Goal: Task Accomplishment & Management: Complete application form

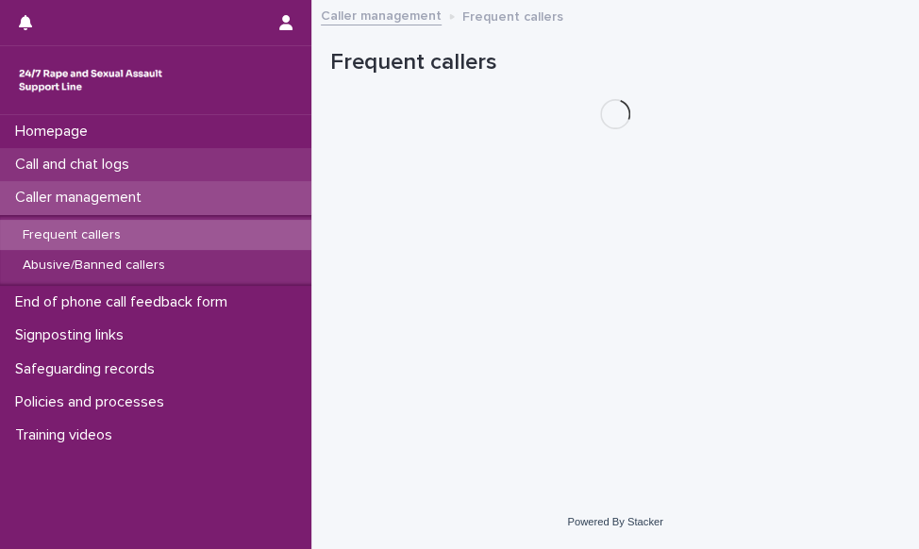
click at [161, 164] on div "Call and chat logs" at bounding box center [155, 164] width 311 height 33
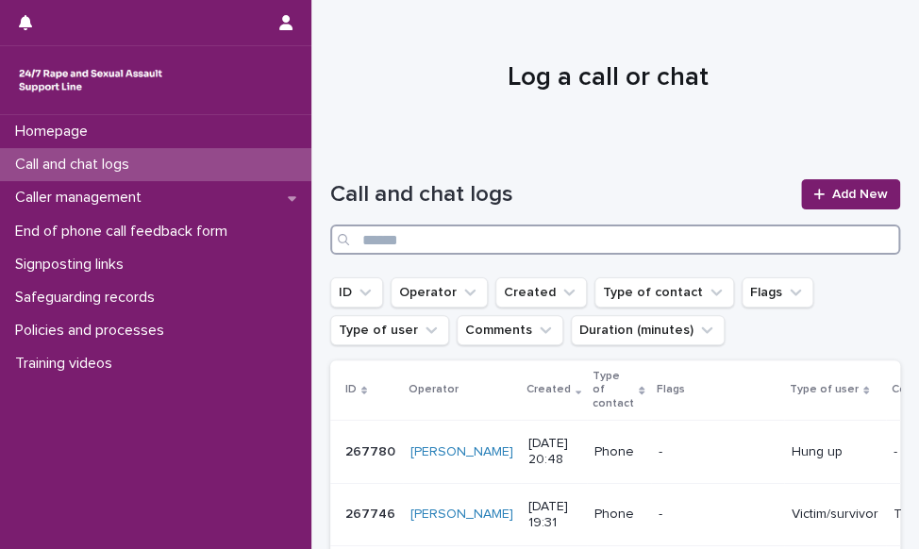
click at [741, 239] on input "Search" at bounding box center [615, 239] width 570 height 30
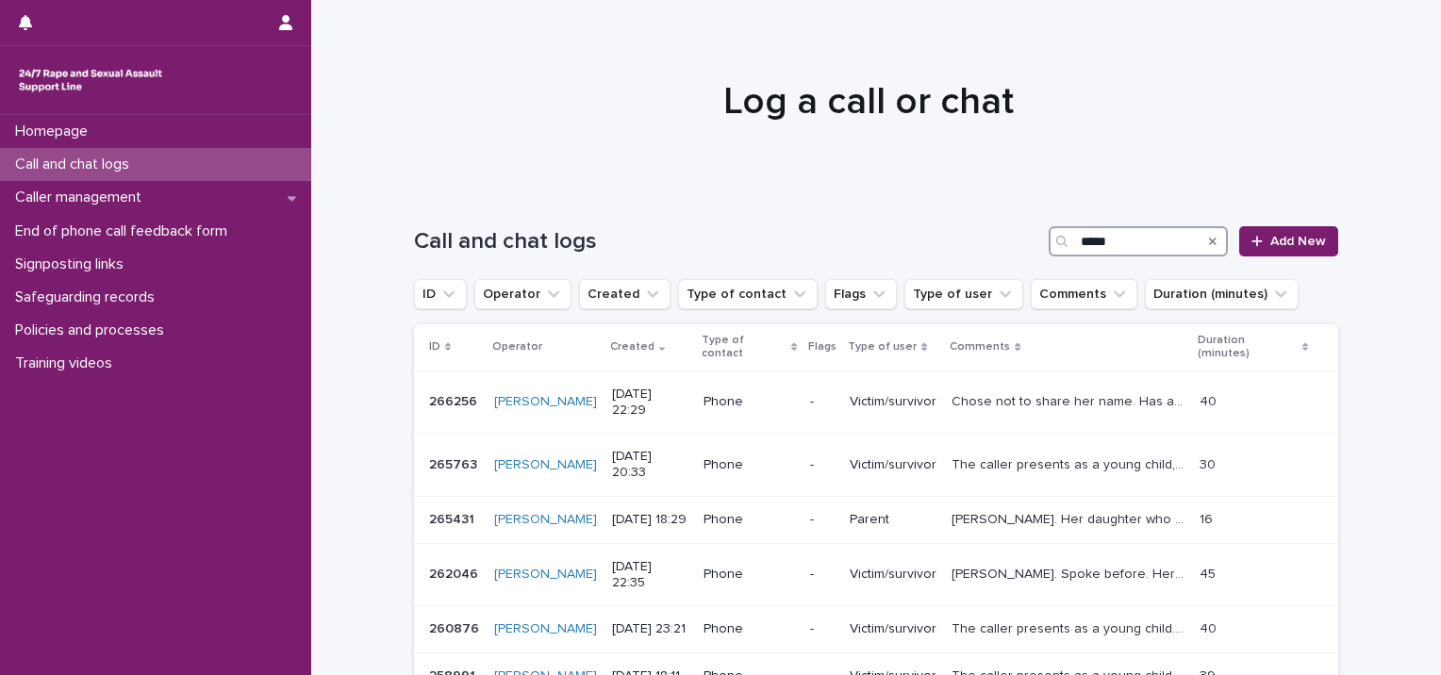
scroll to position [189, 0]
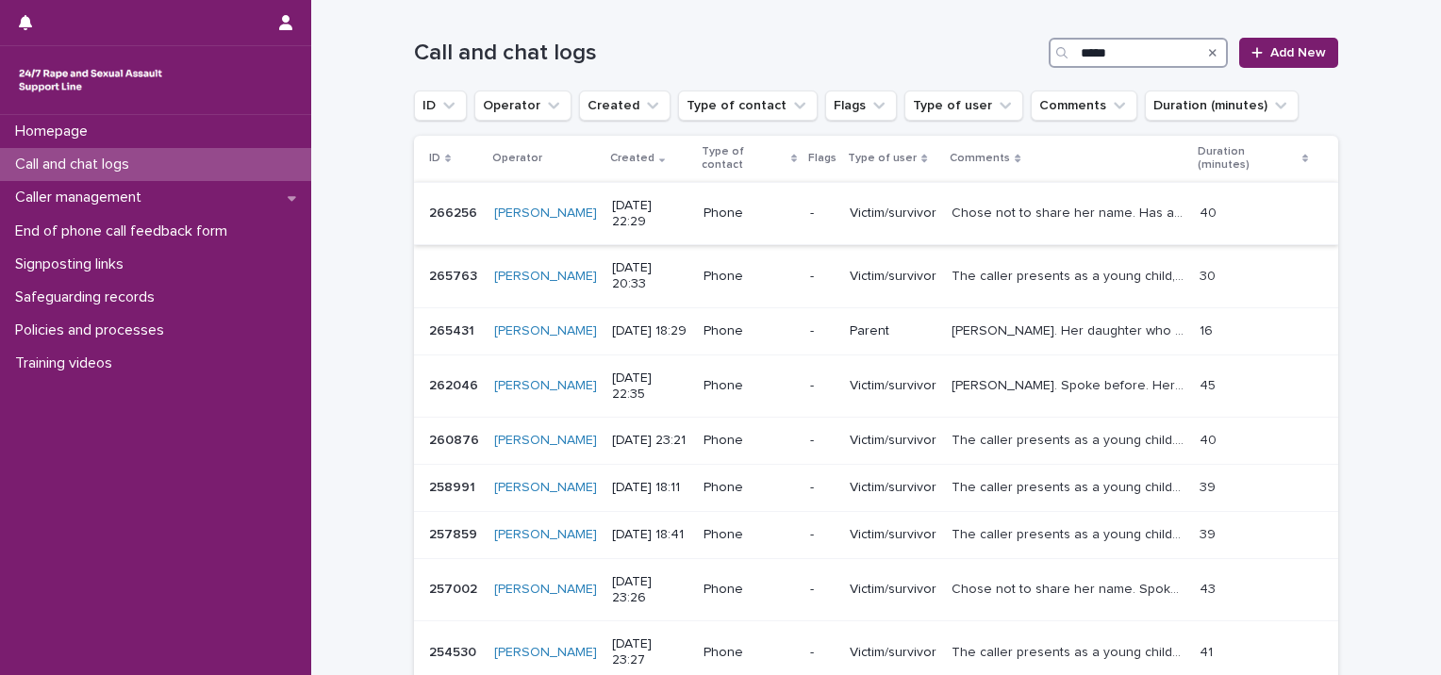
type input "*****"
click at [918, 213] on p "Chose not to share her name. Has a [PERSON_NAME], child-sounding voice and way …" at bounding box center [1070, 212] width 236 height 20
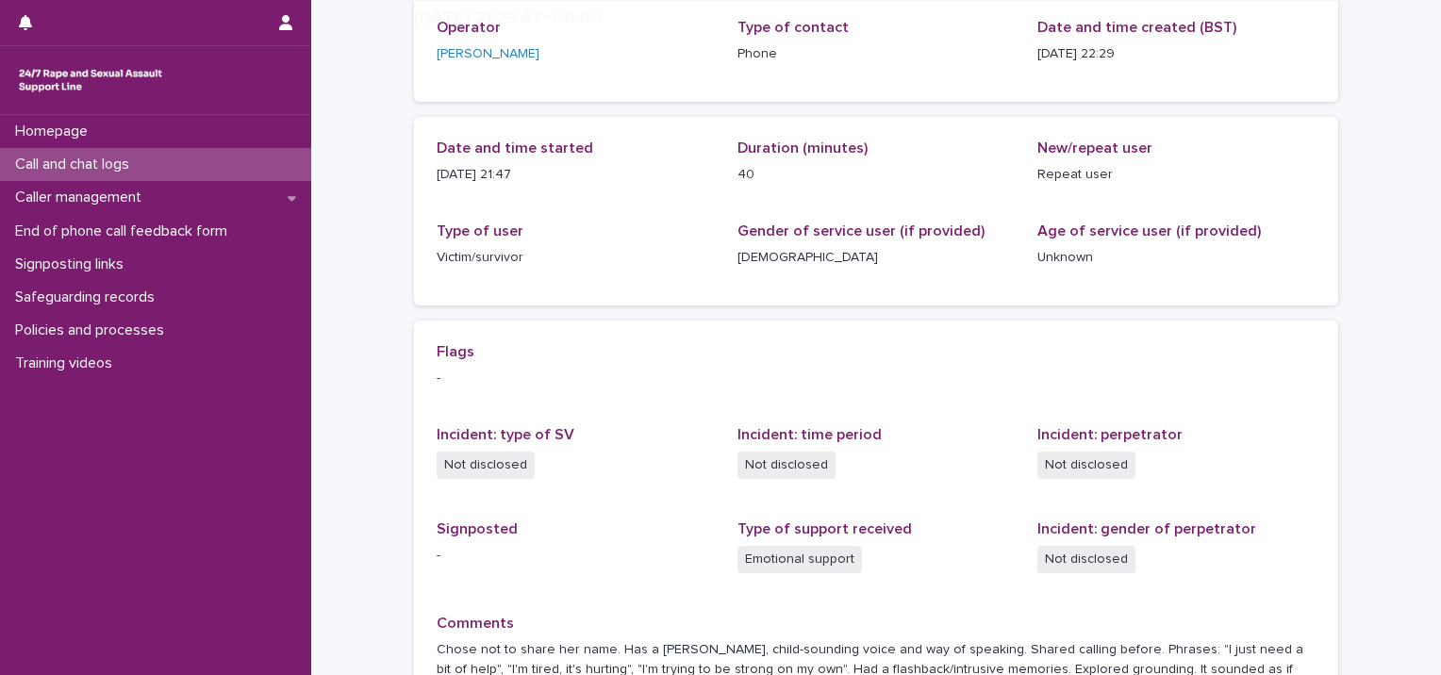
scroll to position [366, 0]
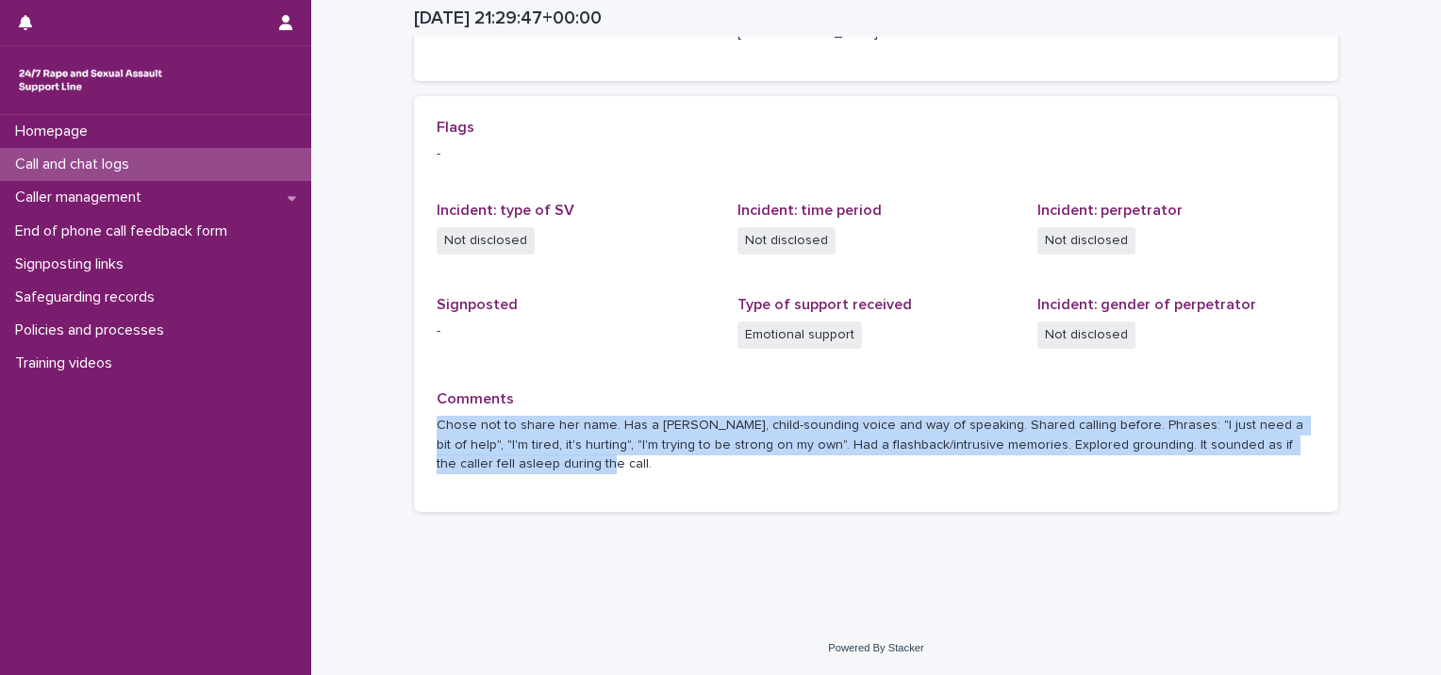
drag, startPoint x: 423, startPoint y: 422, endPoint x: 632, endPoint y: 481, distance: 217.6
click at [632, 481] on div "Flags - Incident: type of SV Not disclosed Incident: time period Not disclosed …" at bounding box center [876, 304] width 924 height 417
drag, startPoint x: 632, startPoint y: 481, endPoint x: 603, endPoint y: 443, distance: 47.7
copy p "Chose not to share her name. Has a [PERSON_NAME], child-sounding voice and way …"
click at [170, 163] on div "Call and chat logs" at bounding box center [155, 164] width 311 height 33
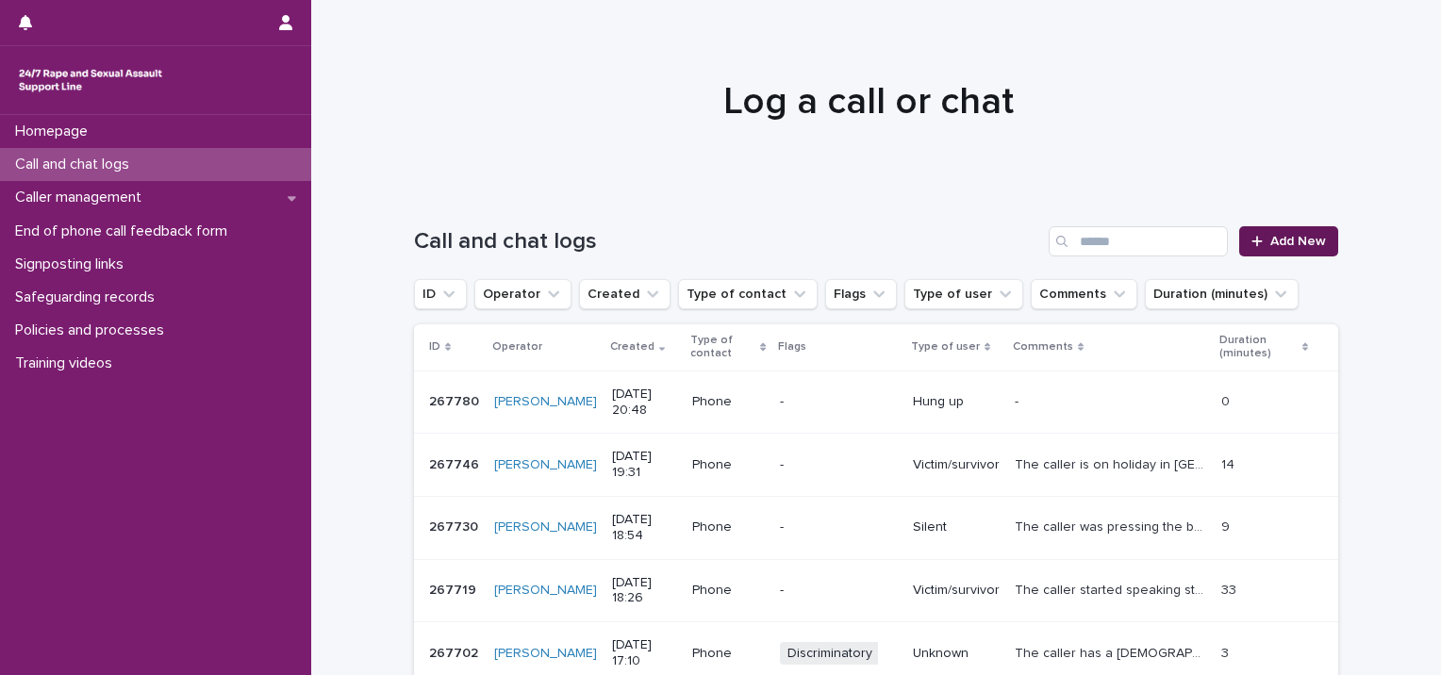
click at [918, 235] on span "Add New" at bounding box center [1298, 241] width 56 height 13
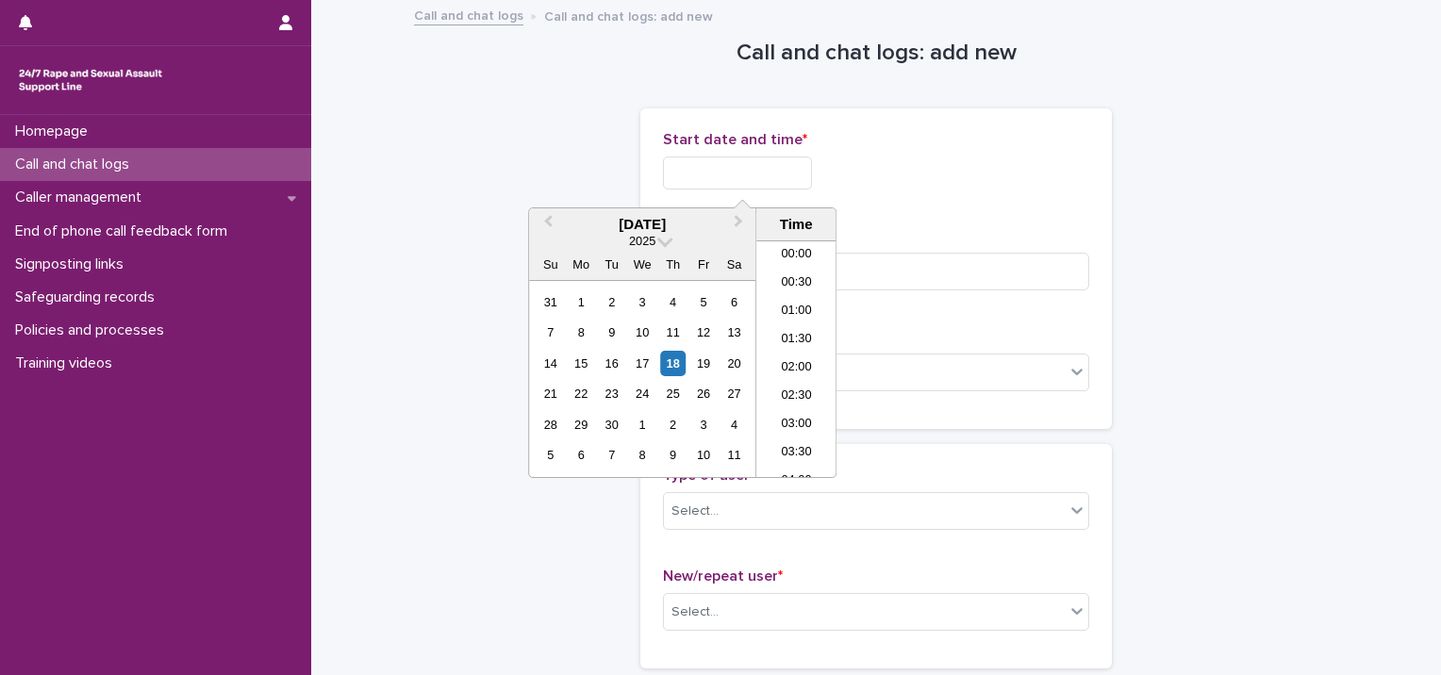
click at [770, 169] on input "text" at bounding box center [737, 173] width 149 height 33
click at [729, 363] on div "20" at bounding box center [734, 363] width 25 height 25
click at [676, 362] on div "18" at bounding box center [672, 363] width 25 height 25
click at [781, 308] on li "20:30" at bounding box center [796, 303] width 80 height 28
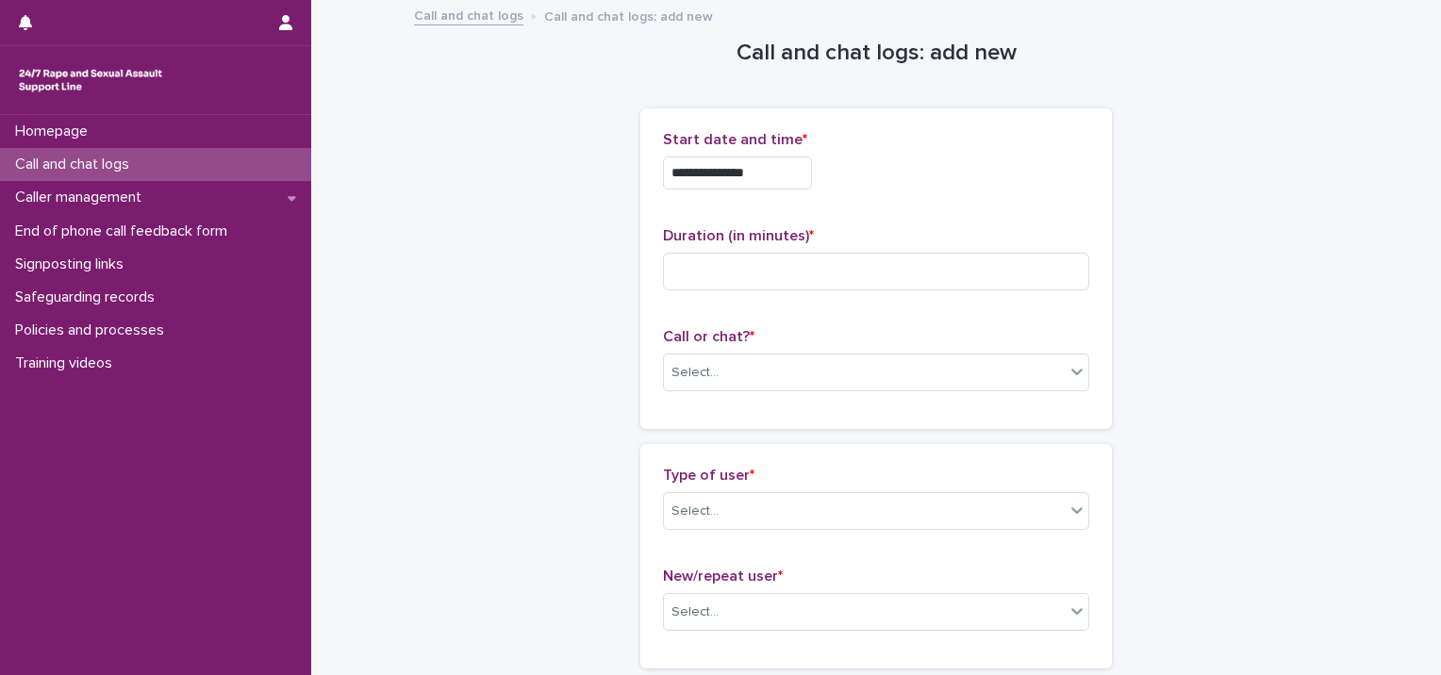
click at [804, 174] on input "**********" at bounding box center [737, 173] width 149 height 33
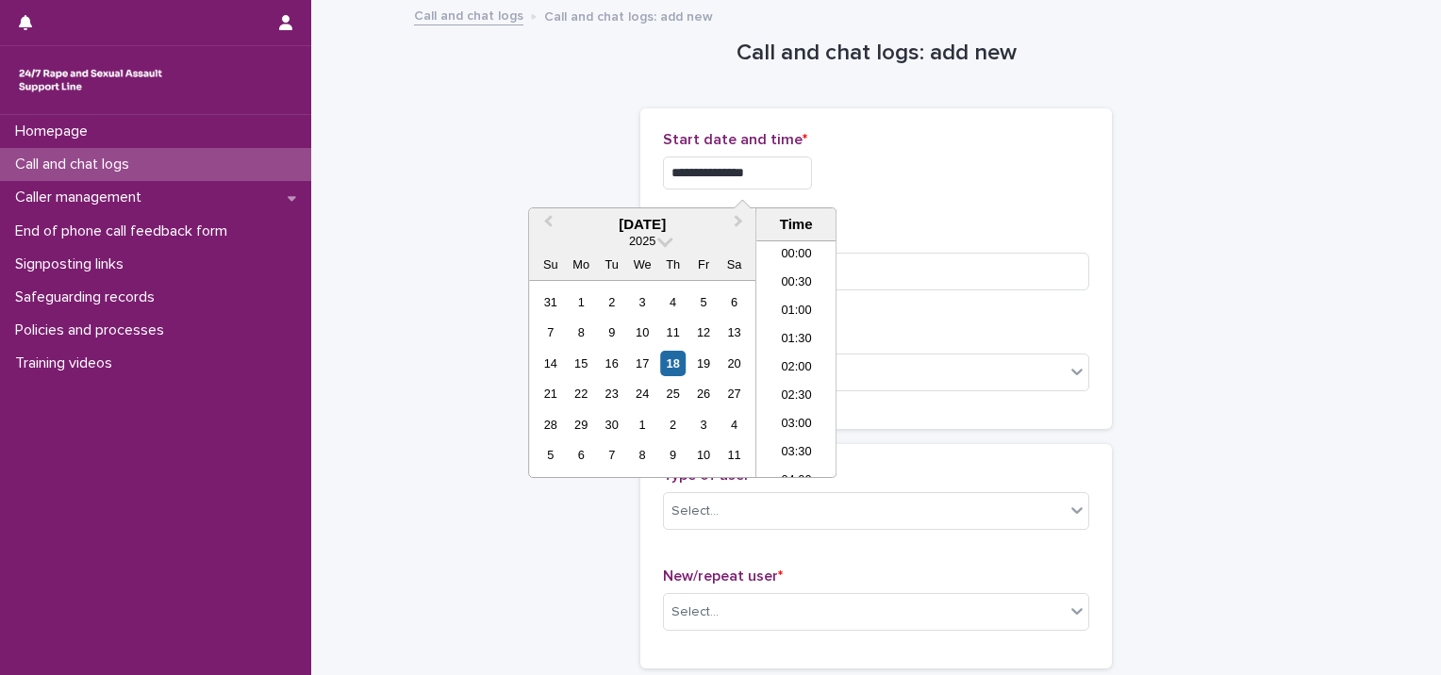
scroll to position [1056, 0]
type input "**********"
click at [877, 262] on input at bounding box center [876, 272] width 426 height 38
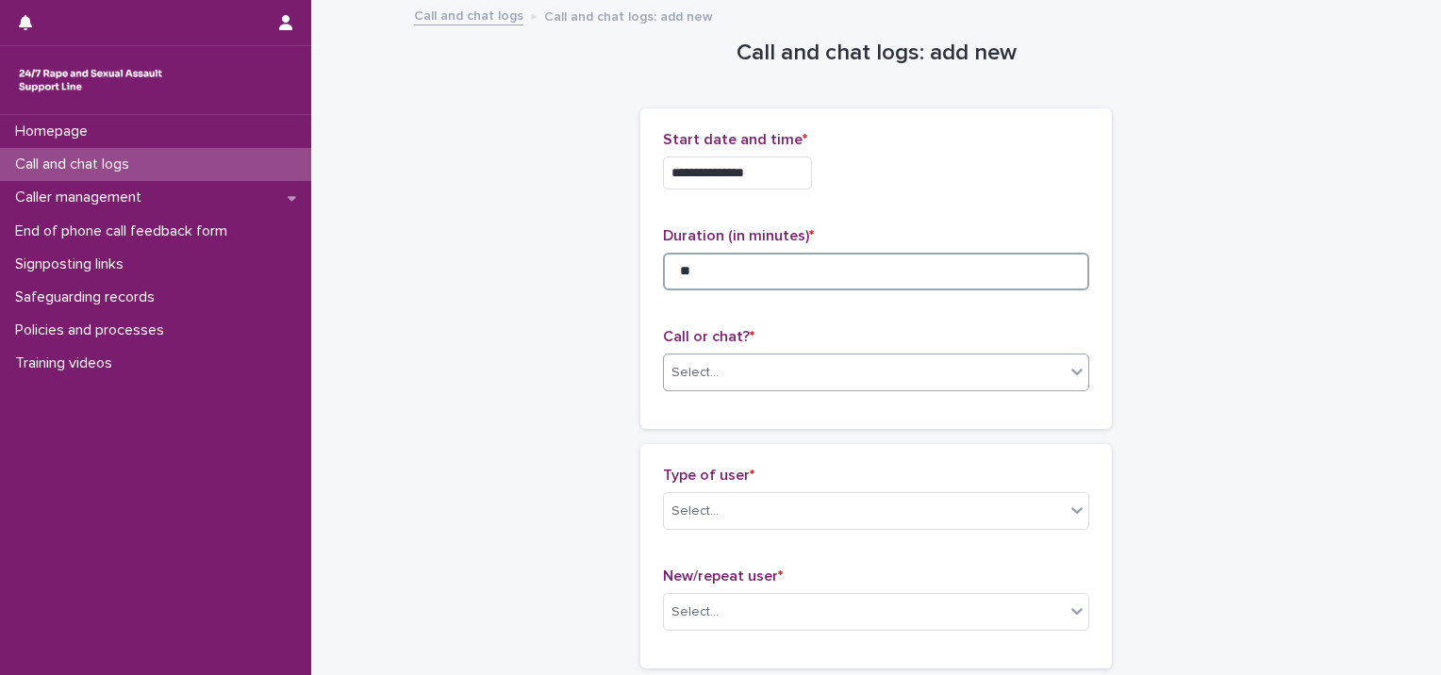
type input "**"
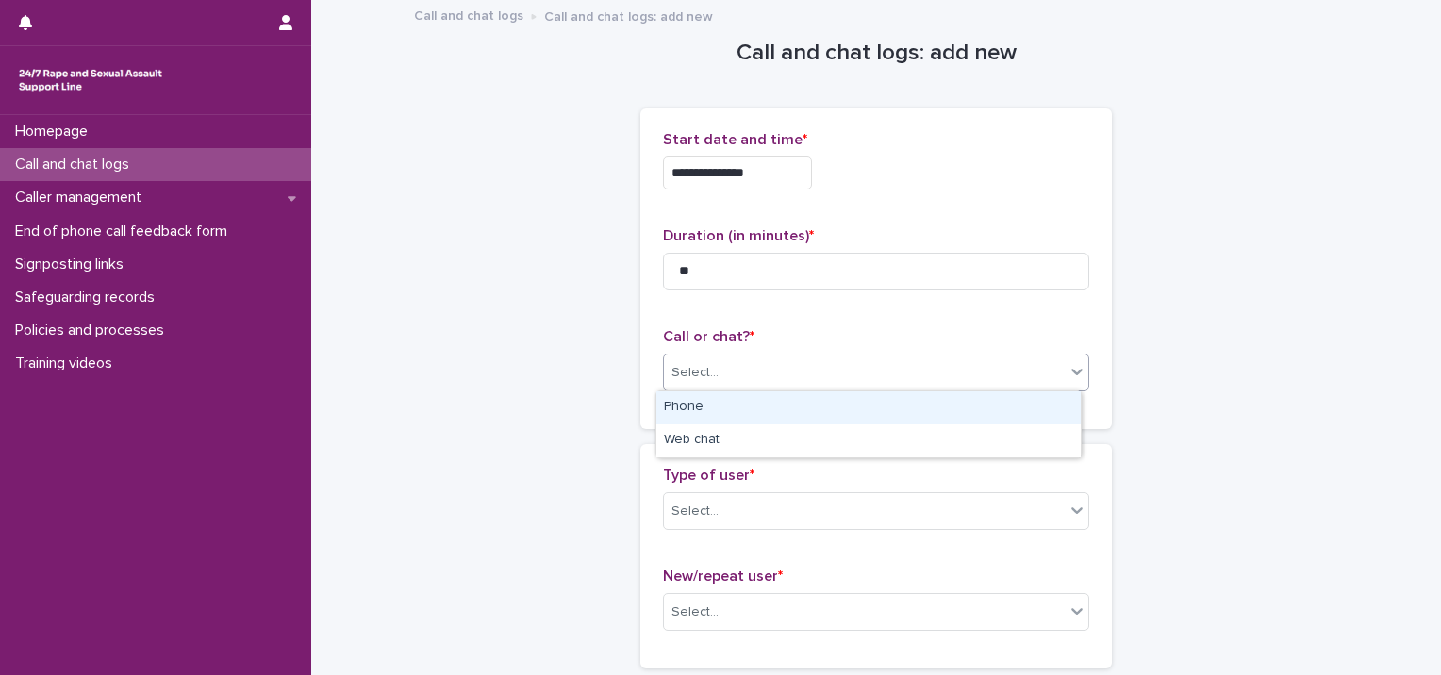
click at [808, 372] on div "Select..." at bounding box center [864, 372] width 401 height 31
click at [796, 401] on div "Phone" at bounding box center [868, 407] width 424 height 33
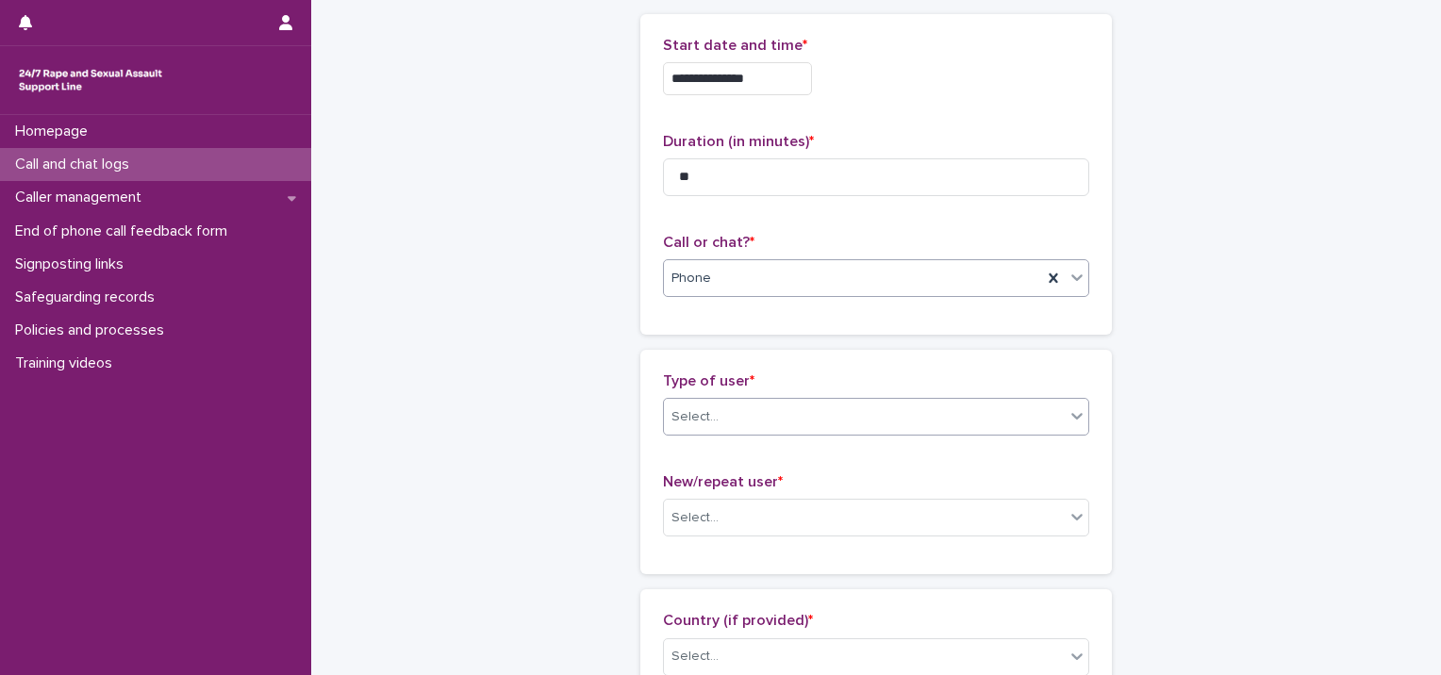
click at [786, 414] on div "Select..." at bounding box center [864, 417] width 401 height 31
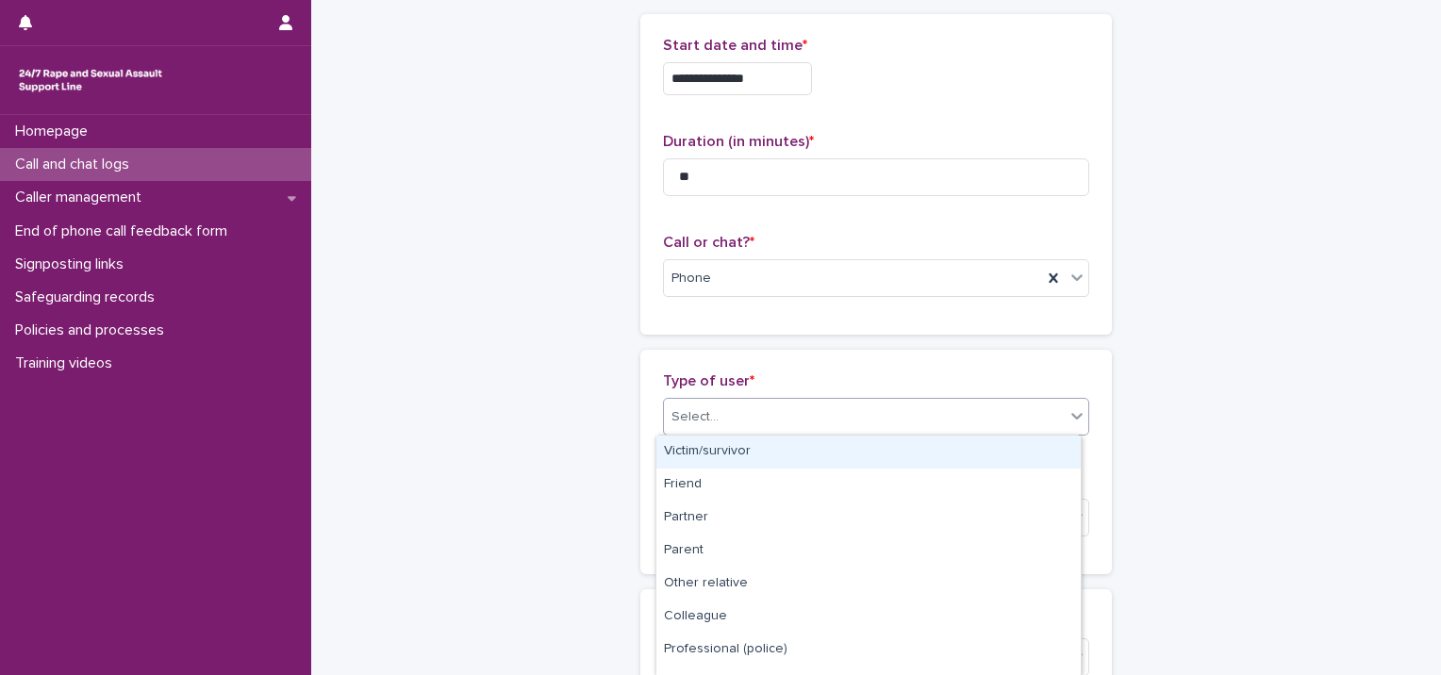
click at [771, 449] on div "Victim/survivor" at bounding box center [868, 452] width 424 height 33
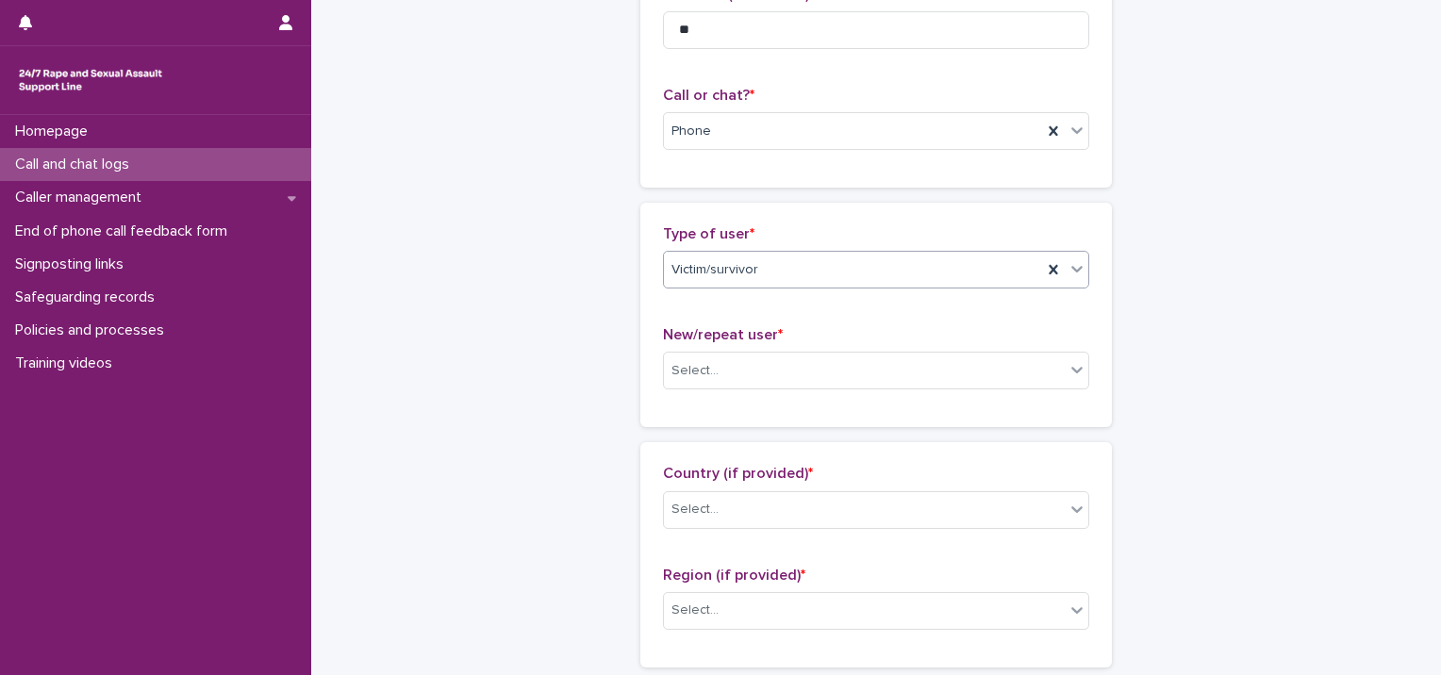
scroll to position [283, 0]
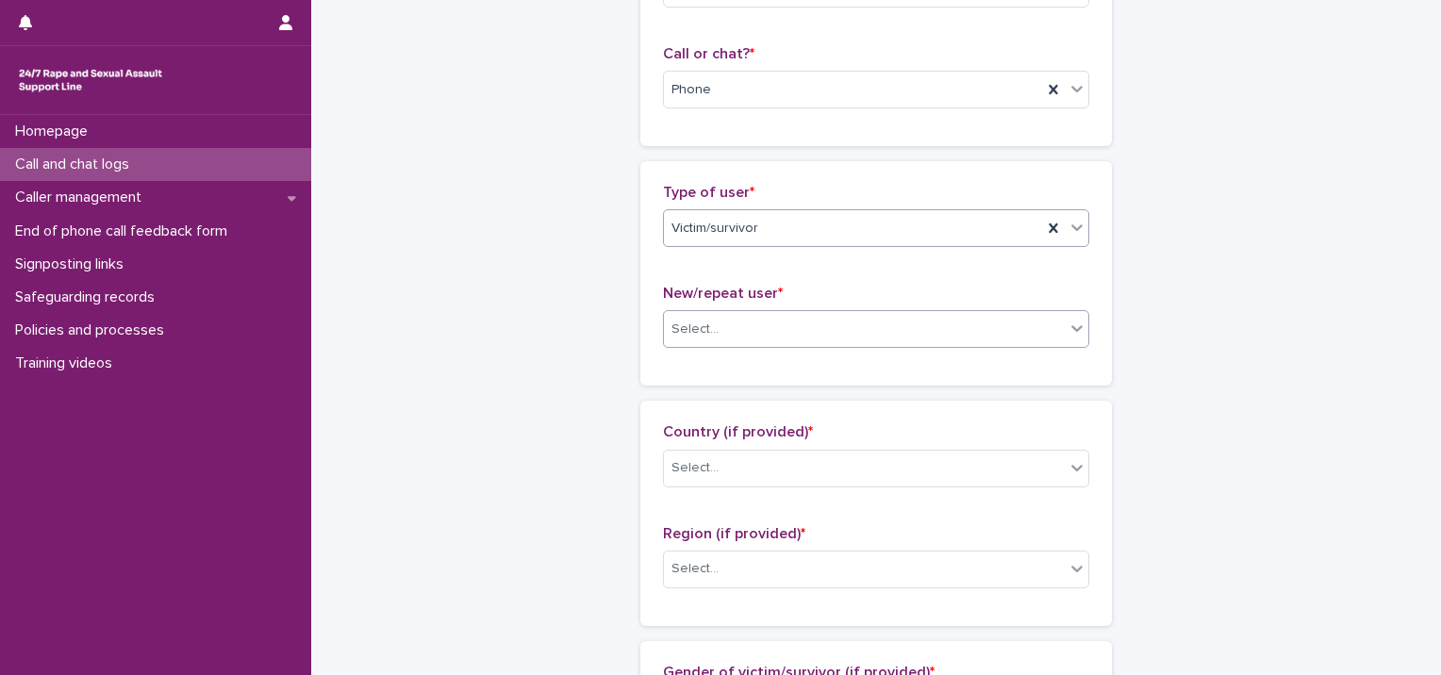
drag, startPoint x: 730, startPoint y: 324, endPoint x: 727, endPoint y: 339, distance: 14.4
click at [728, 324] on div "Select..." at bounding box center [864, 329] width 401 height 31
click at [694, 320] on div "Select..." at bounding box center [695, 330] width 47 height 20
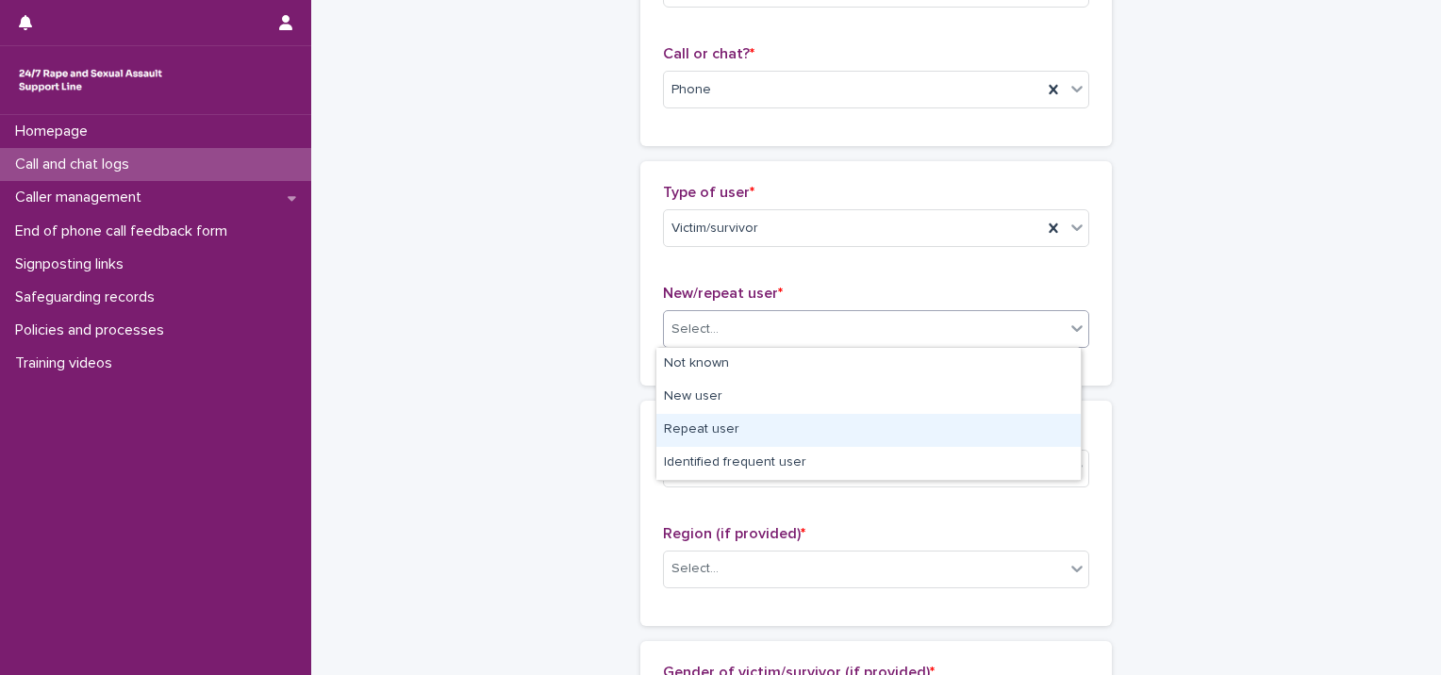
click at [721, 431] on div "Repeat user" at bounding box center [868, 430] width 424 height 33
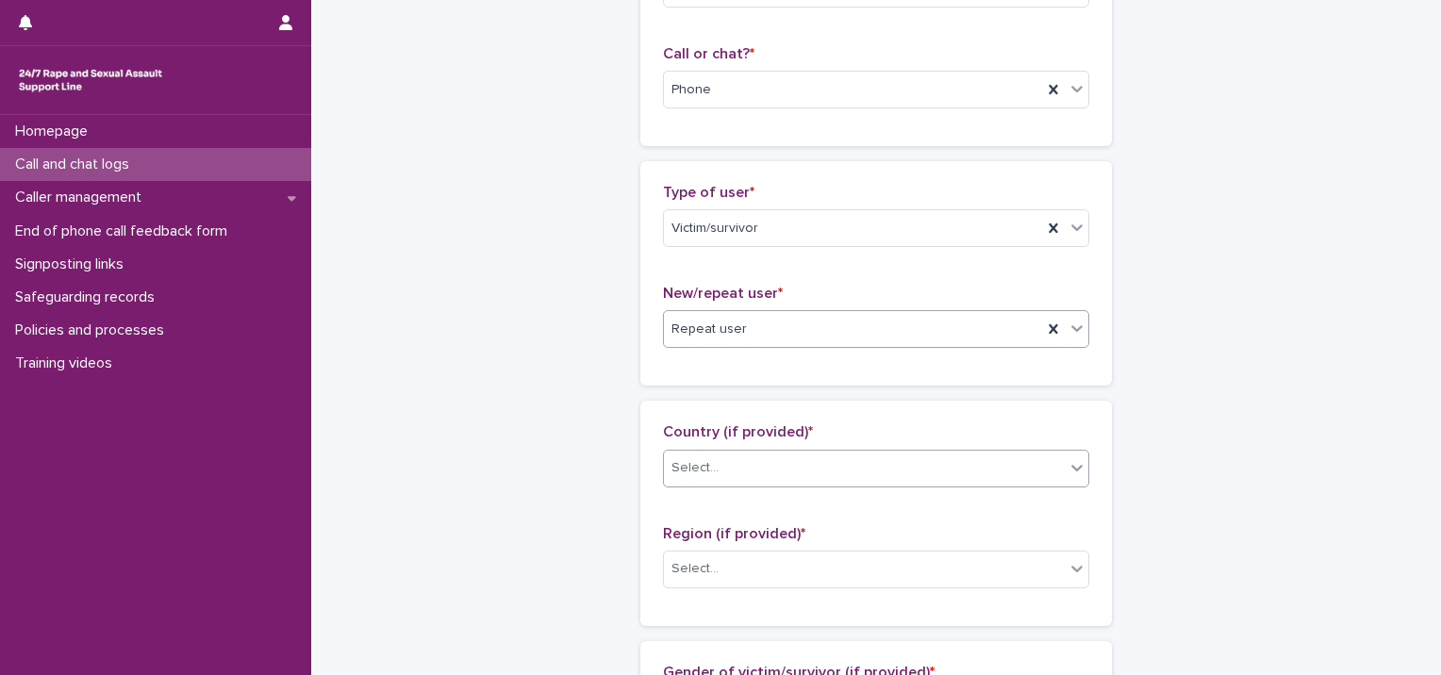
drag, startPoint x: 720, startPoint y: 456, endPoint x: 714, endPoint y: 483, distance: 27.0
click at [717, 459] on div "Select..." at bounding box center [864, 468] width 401 height 31
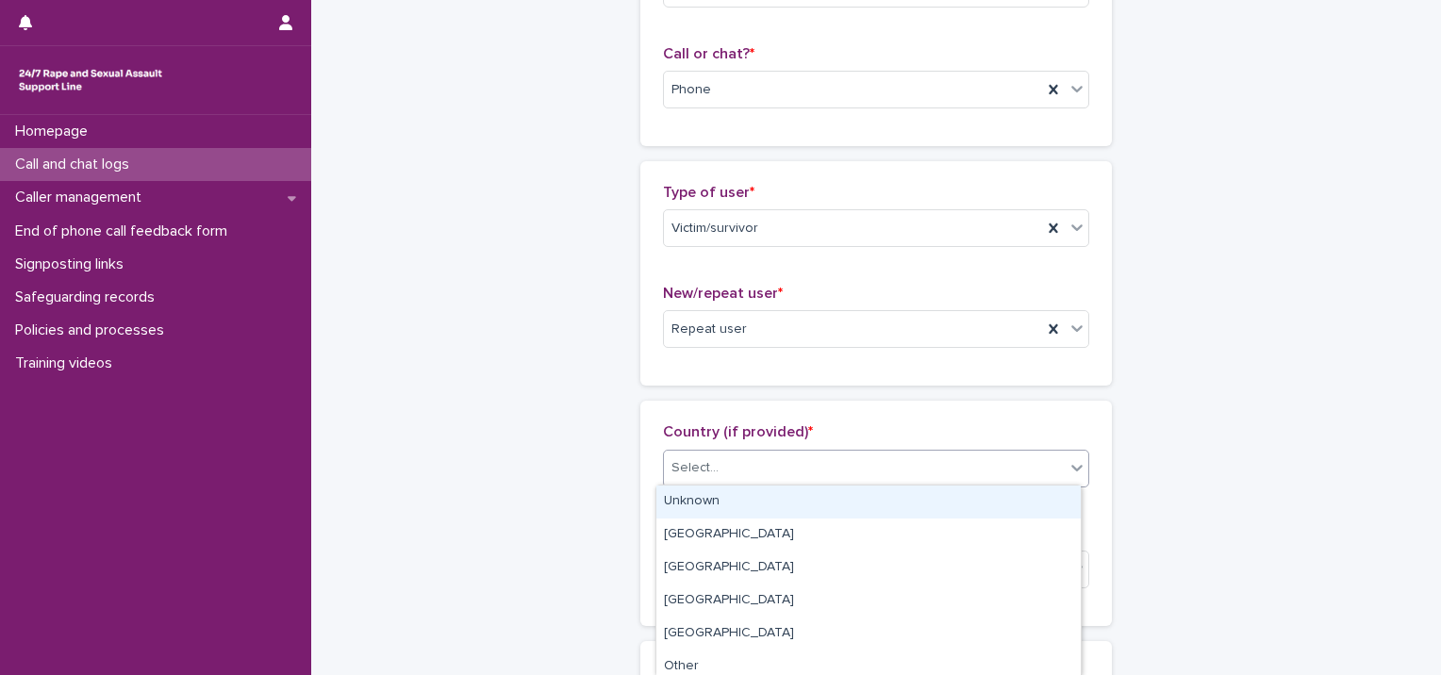
click at [709, 502] on div "Unknown" at bounding box center [868, 502] width 424 height 33
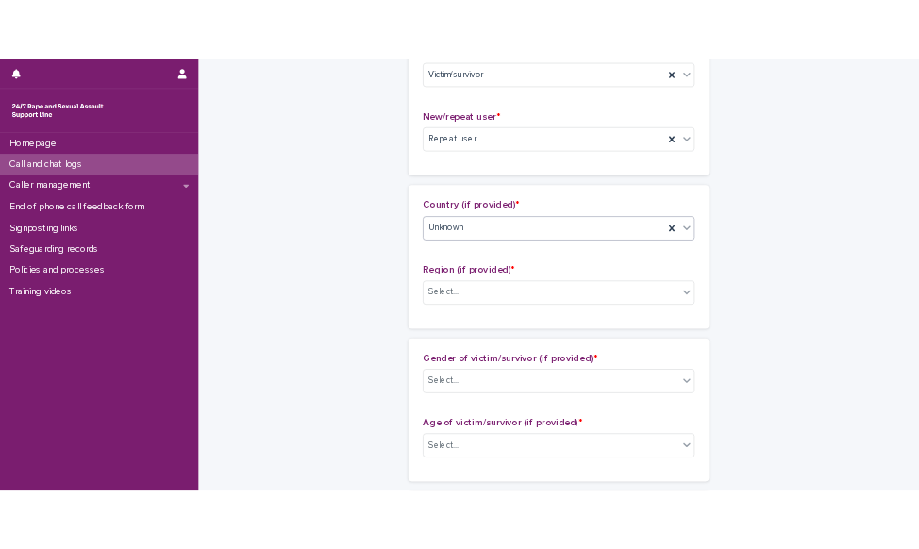
scroll to position [566, 0]
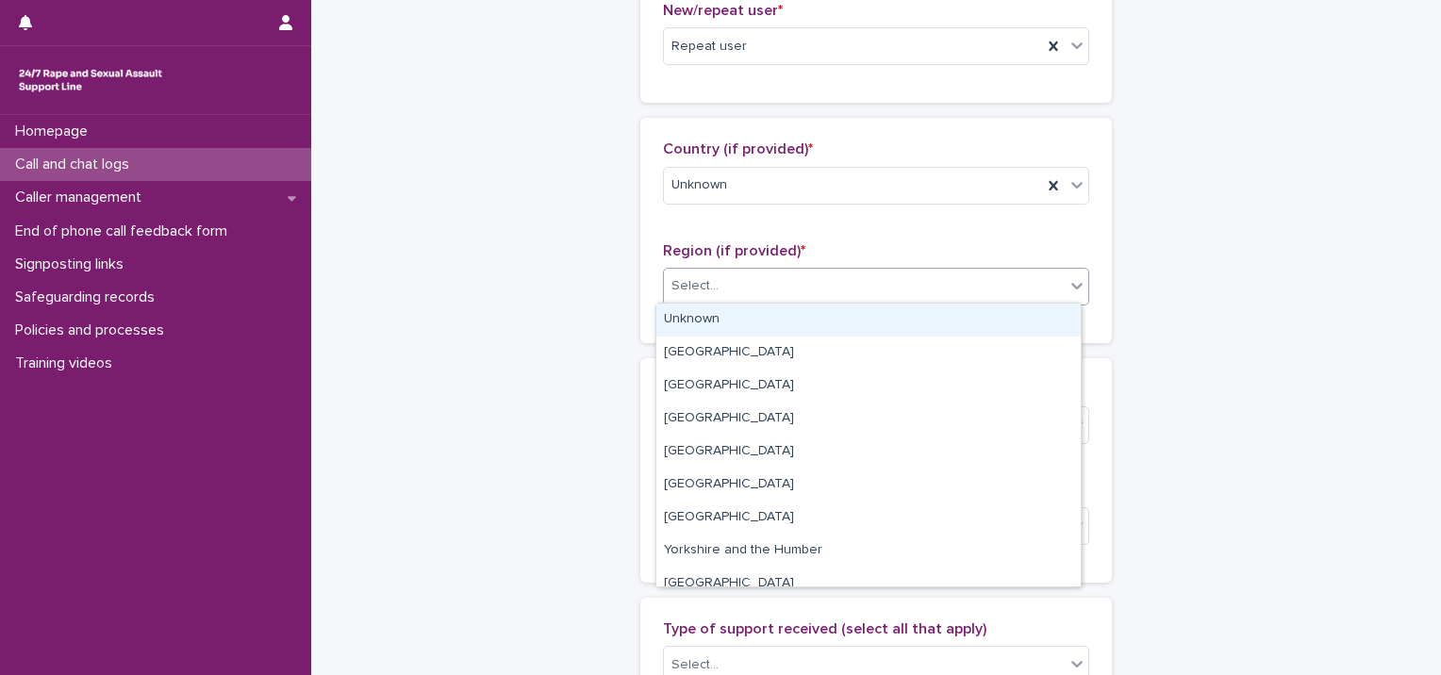
click at [685, 292] on div "Select..." at bounding box center [695, 286] width 47 height 20
drag, startPoint x: 695, startPoint y: 327, endPoint x: 1147, endPoint y: 79, distance: 515.4
click at [702, 322] on div "Unknown" at bounding box center [868, 320] width 424 height 33
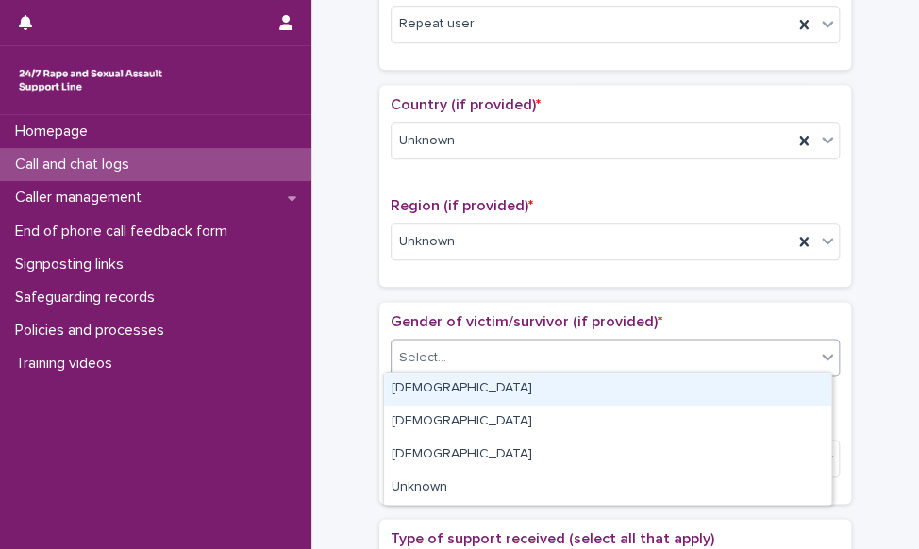
click at [465, 356] on div "Select..." at bounding box center [602, 357] width 423 height 31
click at [445, 391] on div "[DEMOGRAPHIC_DATA]" at bounding box center [607, 389] width 447 height 33
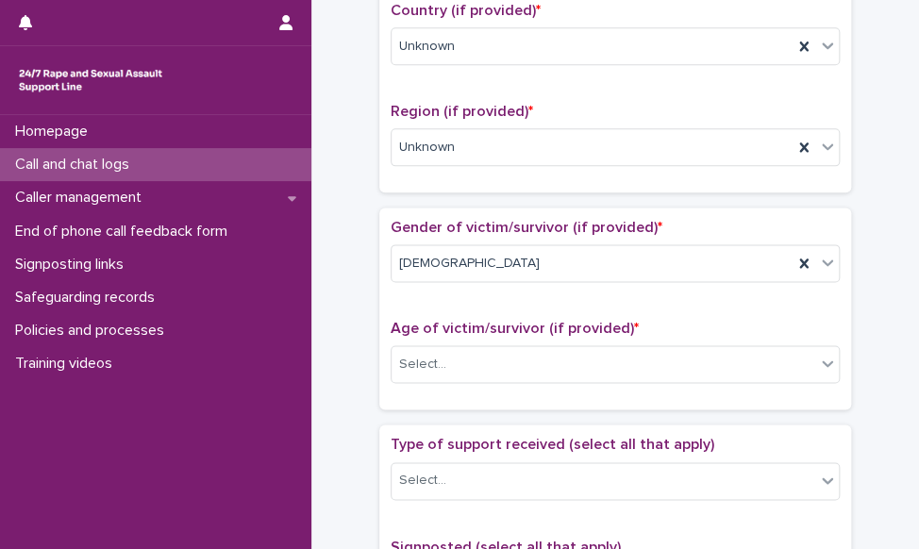
scroll to position [755, 0]
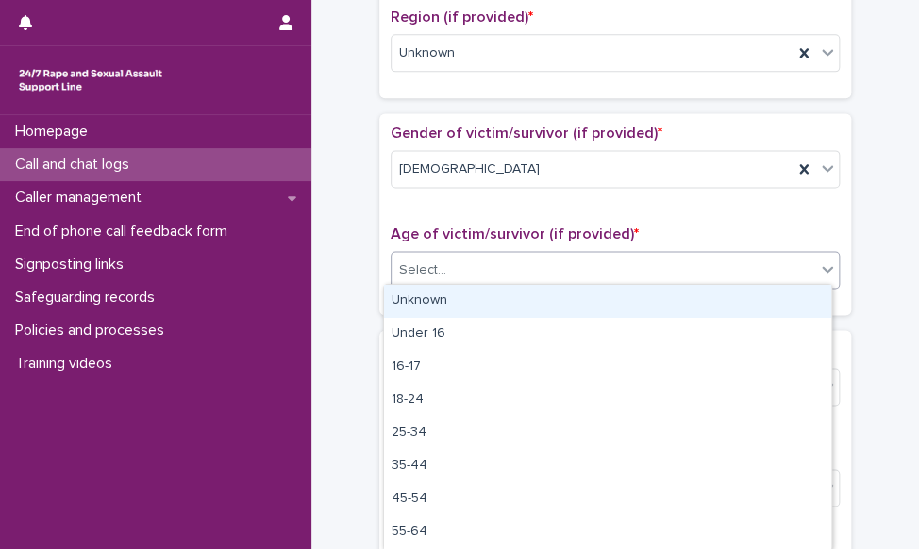
click at [466, 271] on div "Select..." at bounding box center [602, 270] width 423 height 31
click at [454, 295] on div "Unknown" at bounding box center [607, 301] width 447 height 33
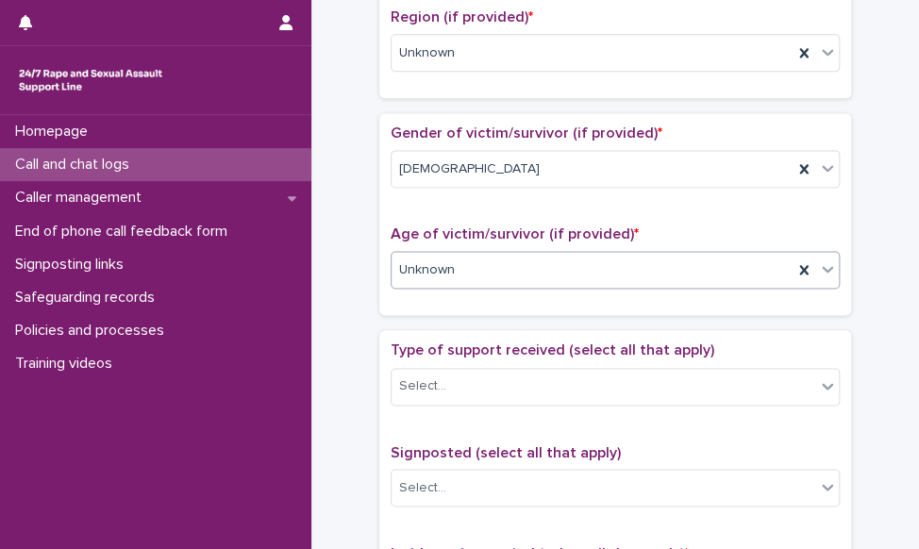
scroll to position [849, 0]
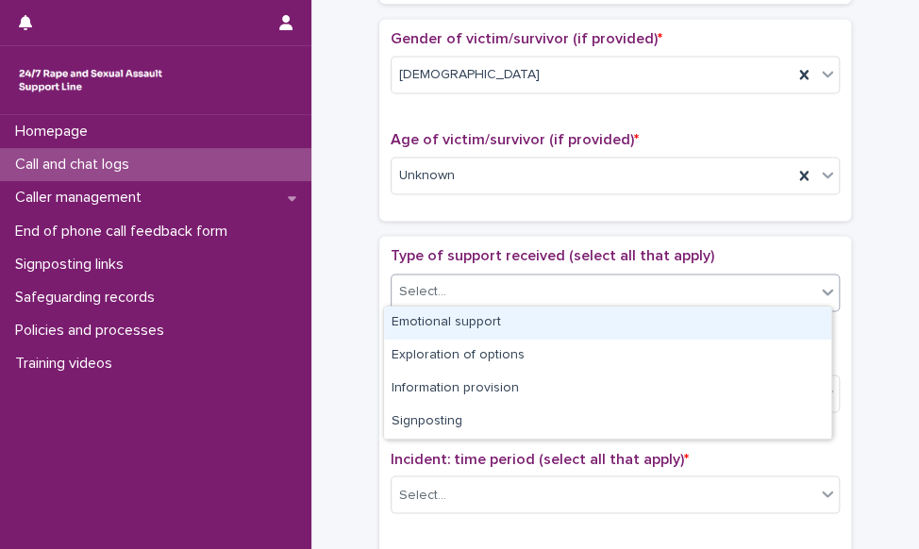
click at [457, 276] on div "Select..." at bounding box center [602, 291] width 423 height 31
click at [431, 315] on div "Emotional support" at bounding box center [607, 323] width 447 height 33
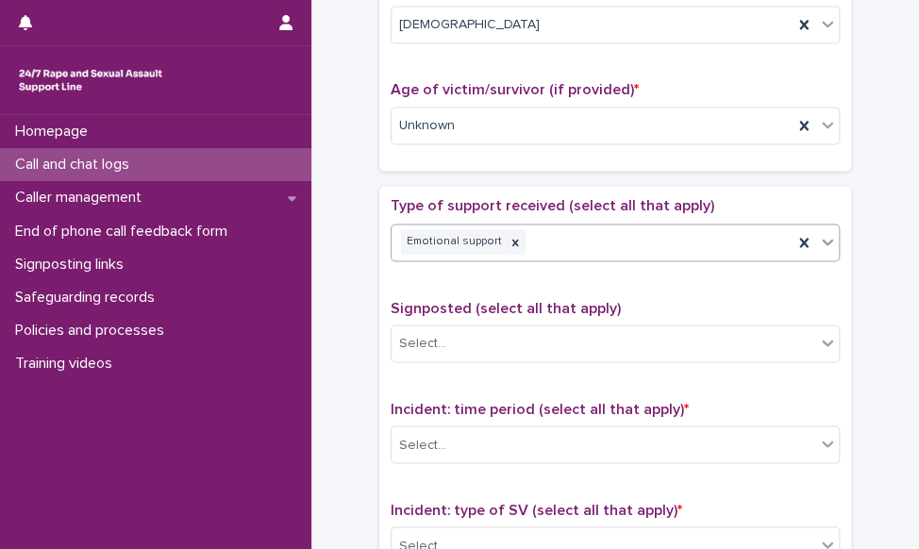
scroll to position [943, 0]
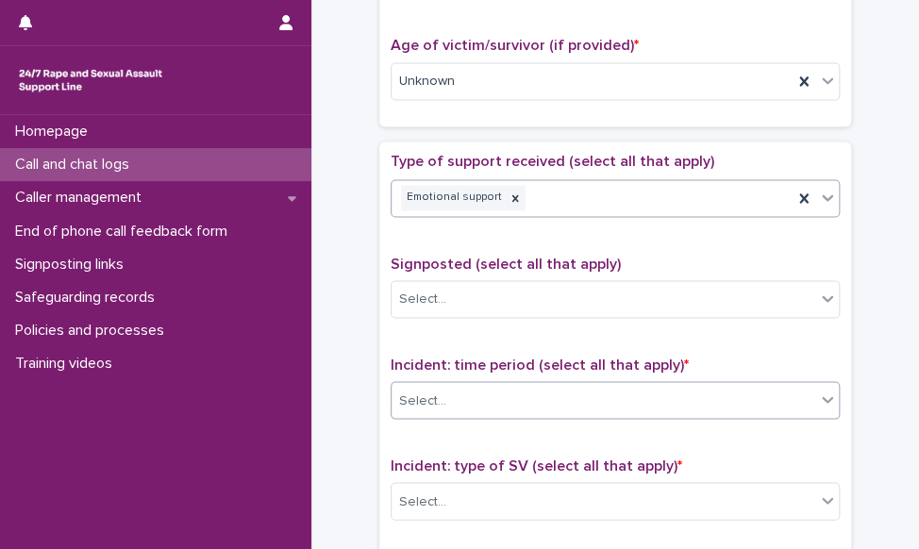
click at [432, 390] on div "Select..." at bounding box center [422, 400] width 47 height 20
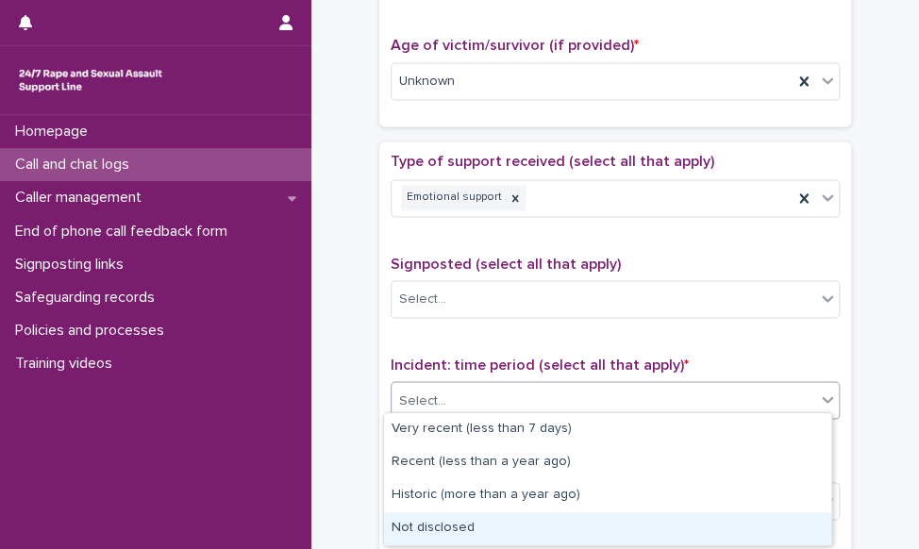
click at [445, 523] on div "Not disclosed" at bounding box center [607, 528] width 447 height 33
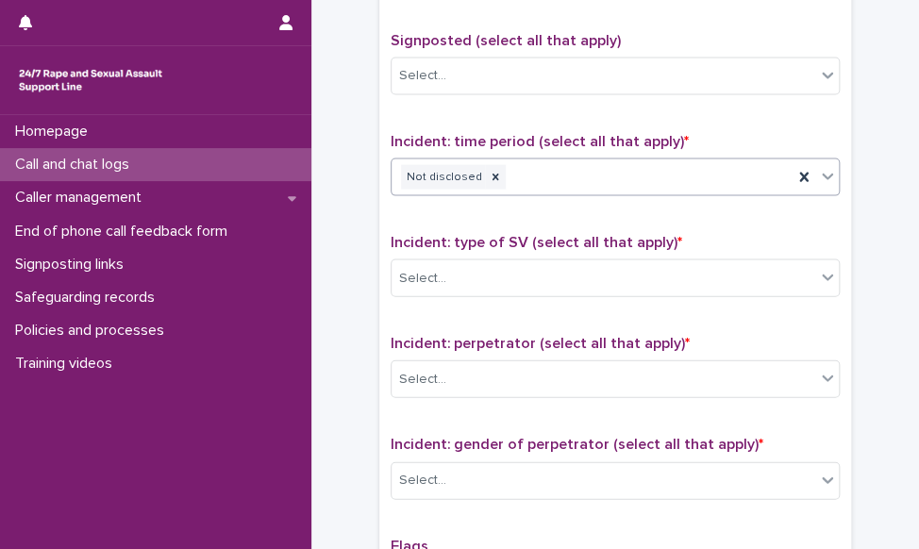
scroll to position [1226, 0]
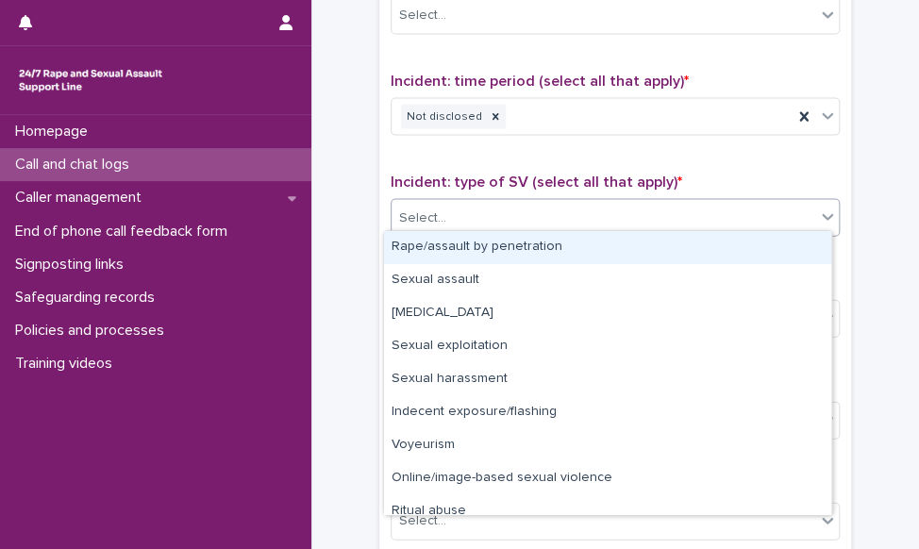
click at [549, 216] on div "Select..." at bounding box center [602, 218] width 423 height 31
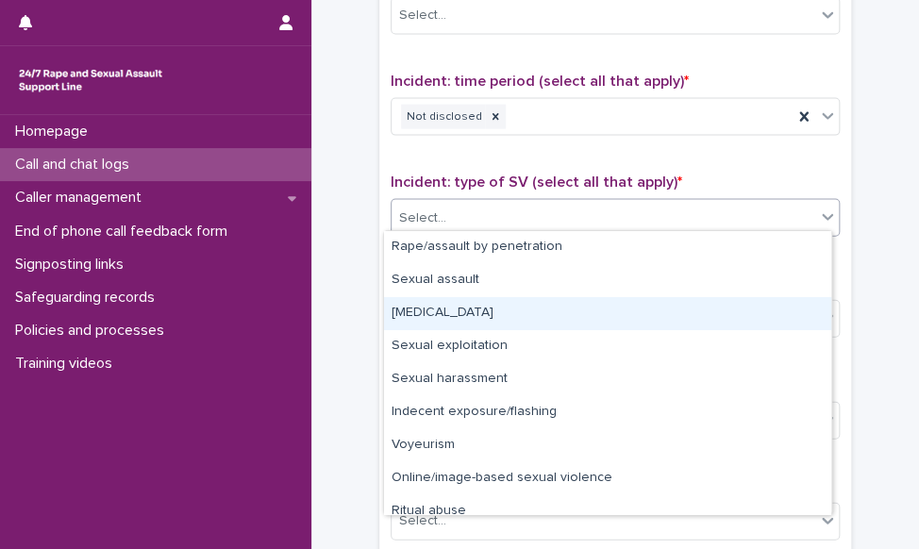
scroll to position [47, 0]
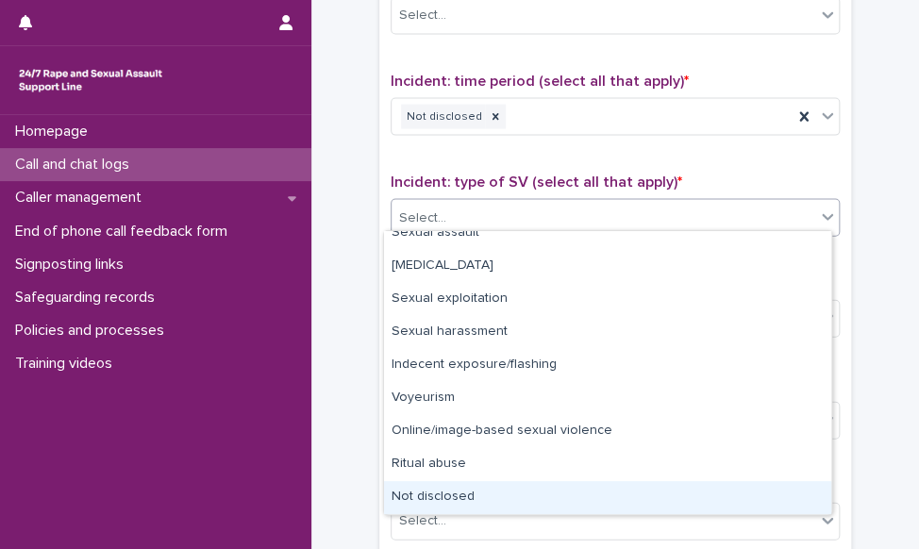
click at [425, 491] on div "Not disclosed" at bounding box center [607, 497] width 447 height 33
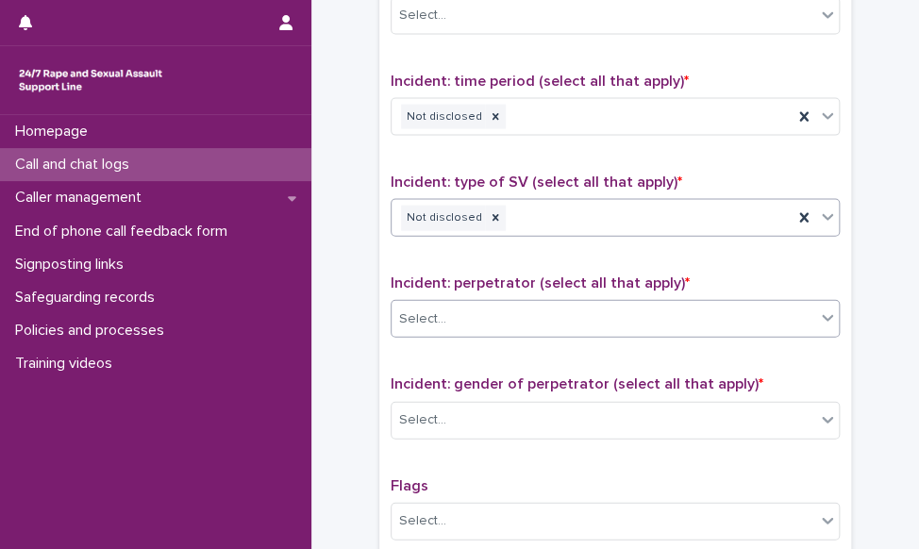
click at [494, 320] on div "Select..." at bounding box center [602, 319] width 423 height 31
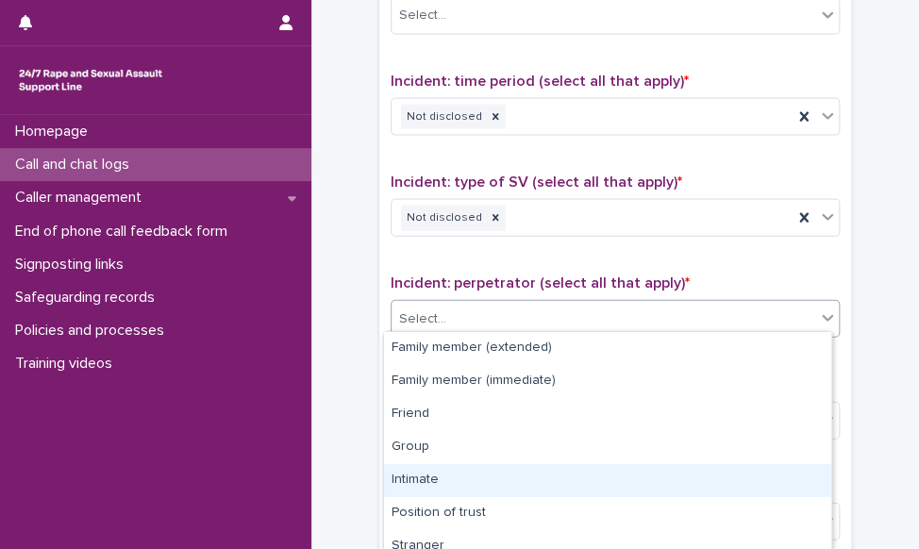
scroll to position [144, 0]
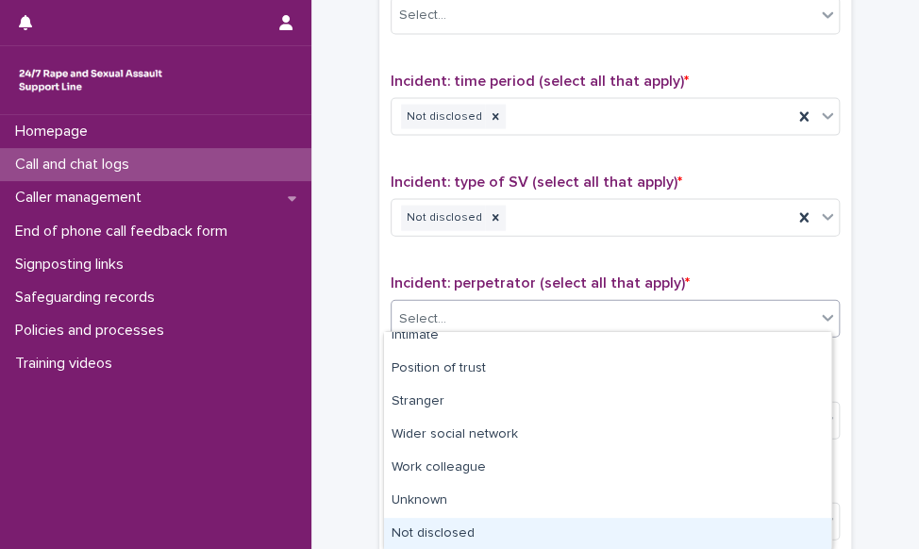
click at [500, 528] on div "Not disclosed" at bounding box center [607, 534] width 447 height 33
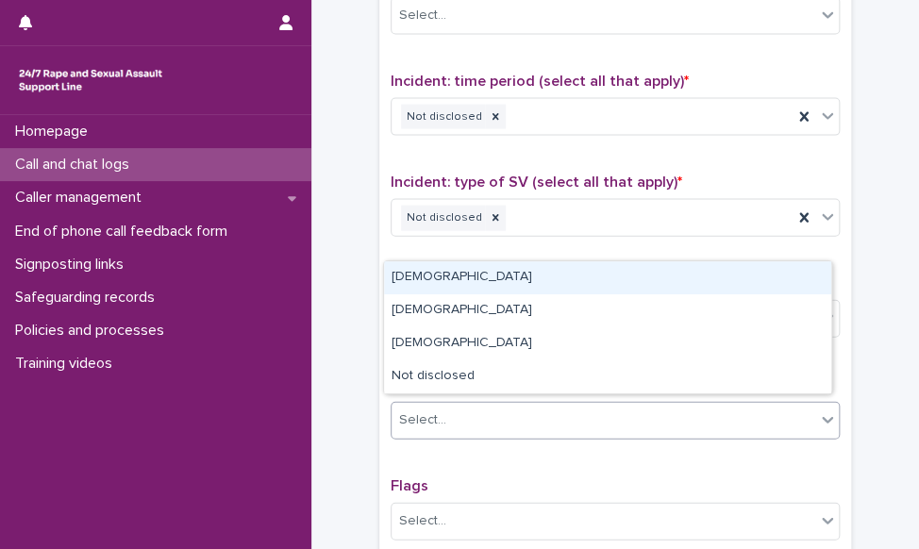
click at [507, 421] on div "Select..." at bounding box center [602, 420] width 423 height 31
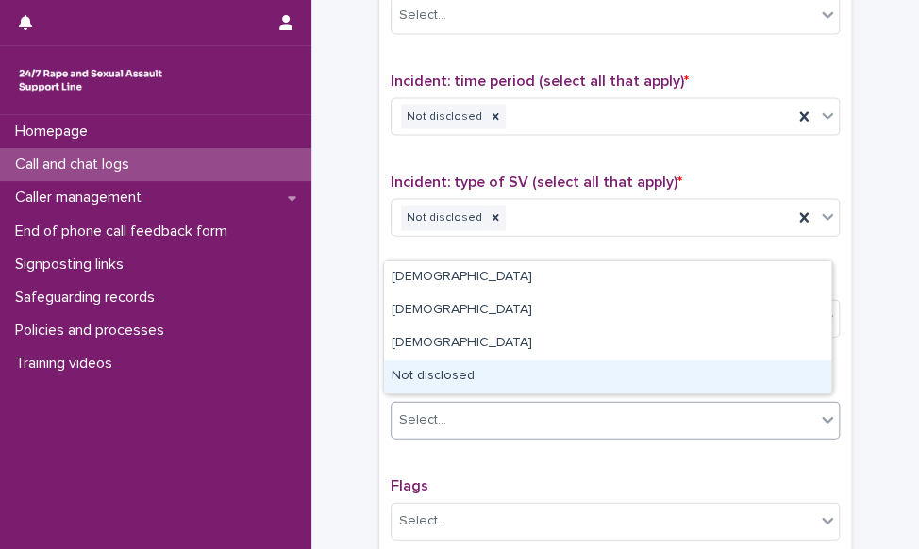
click at [495, 382] on div "Not disclosed" at bounding box center [607, 376] width 447 height 33
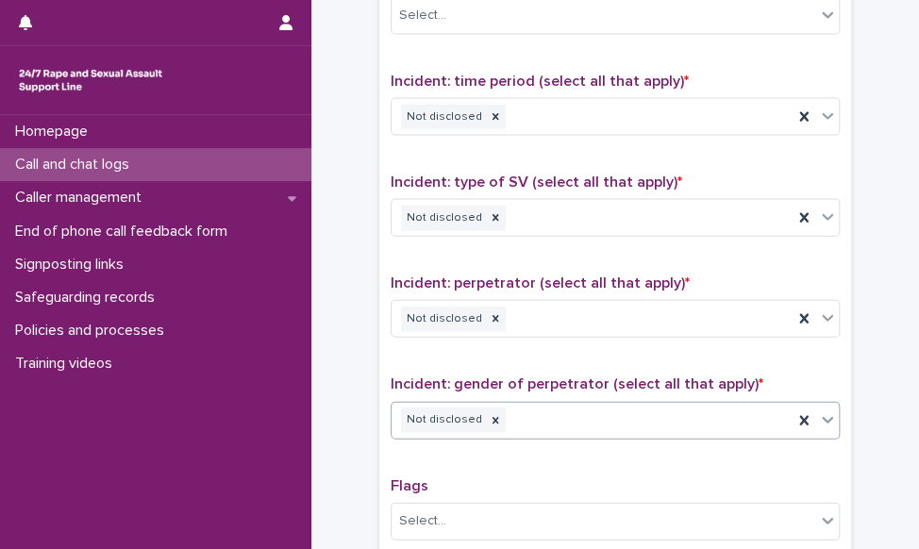
scroll to position [1509, 0]
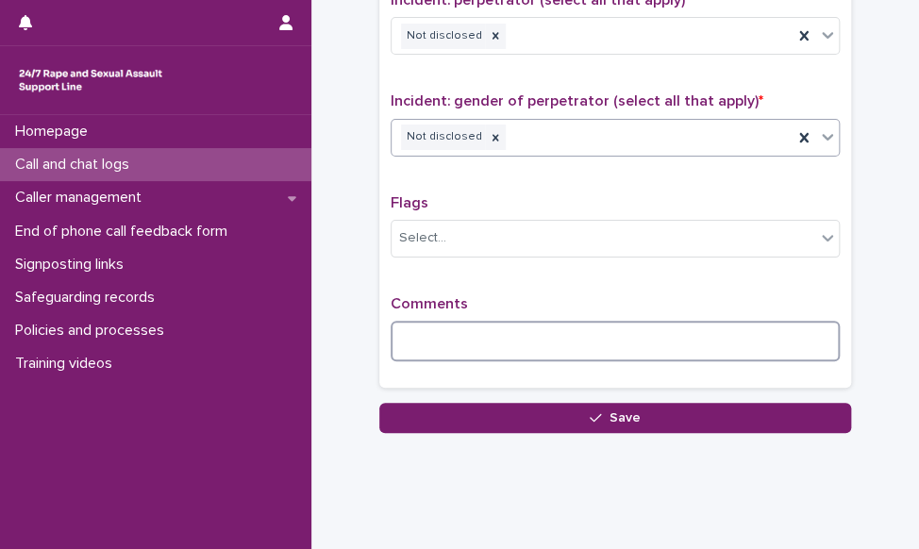
click at [500, 334] on textarea at bounding box center [614, 341] width 449 height 41
paste textarea "**********"
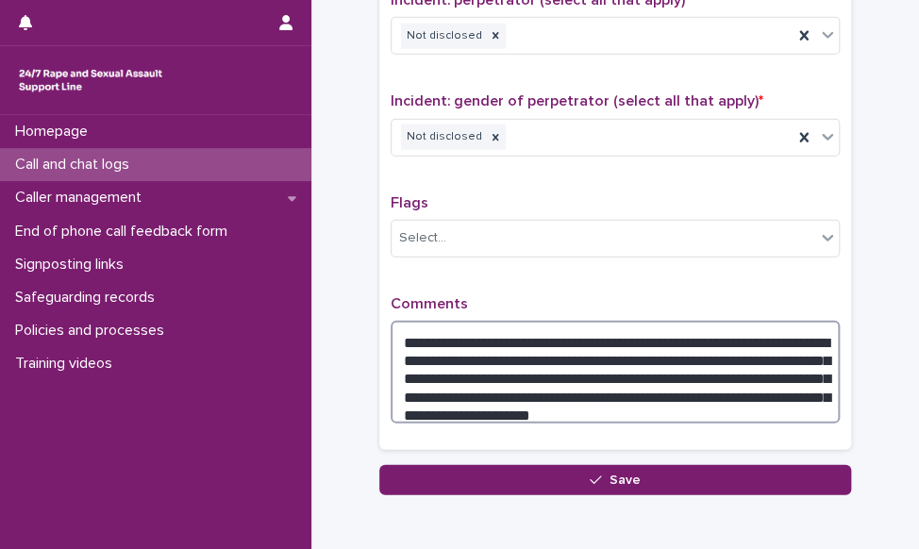
click at [622, 351] on textarea "**********" at bounding box center [614, 373] width 449 height 104
drag, startPoint x: 763, startPoint y: 367, endPoint x: 679, endPoint y: 348, distance: 86.0
click at [679, 348] on textarea "**********" at bounding box center [614, 373] width 449 height 104
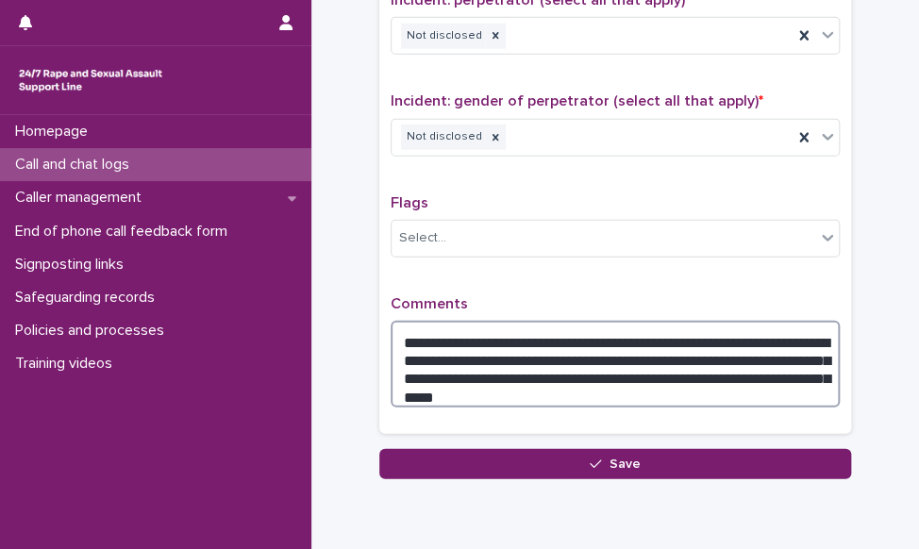
click at [622, 353] on textarea "**********" at bounding box center [614, 365] width 449 height 88
click at [733, 351] on textarea "**********" at bounding box center [614, 365] width 449 height 88
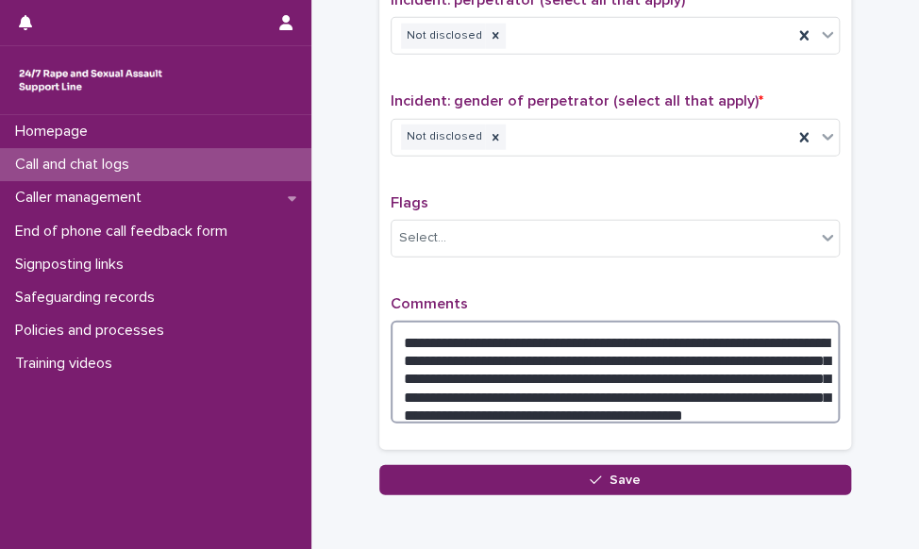
click at [749, 378] on textarea "**********" at bounding box center [614, 373] width 449 height 104
click at [539, 355] on textarea "**********" at bounding box center [614, 373] width 449 height 104
click at [455, 369] on textarea "**********" at bounding box center [614, 373] width 449 height 104
drag, startPoint x: 724, startPoint y: 395, endPoint x: 397, endPoint y: 398, distance: 327.3
click at [397, 398] on textarea "**********" at bounding box center [614, 373] width 449 height 104
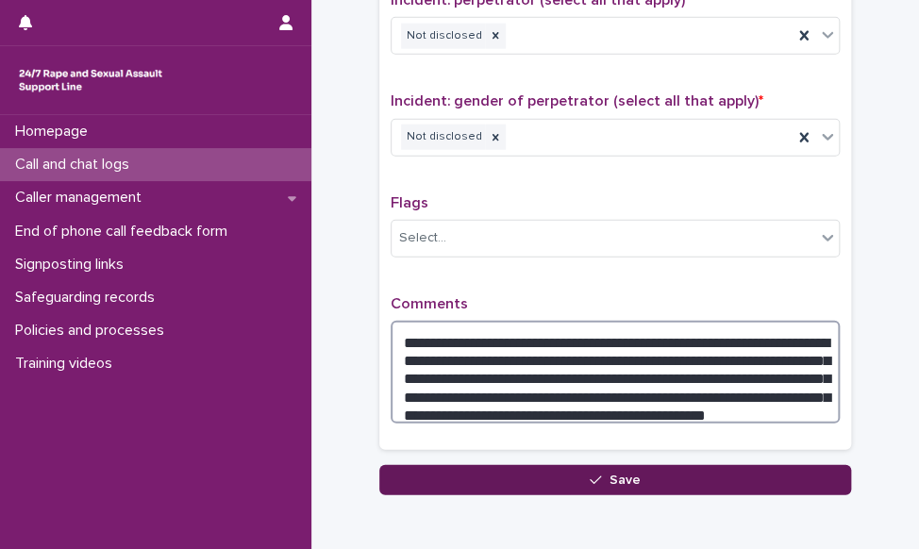
type textarea "**********"
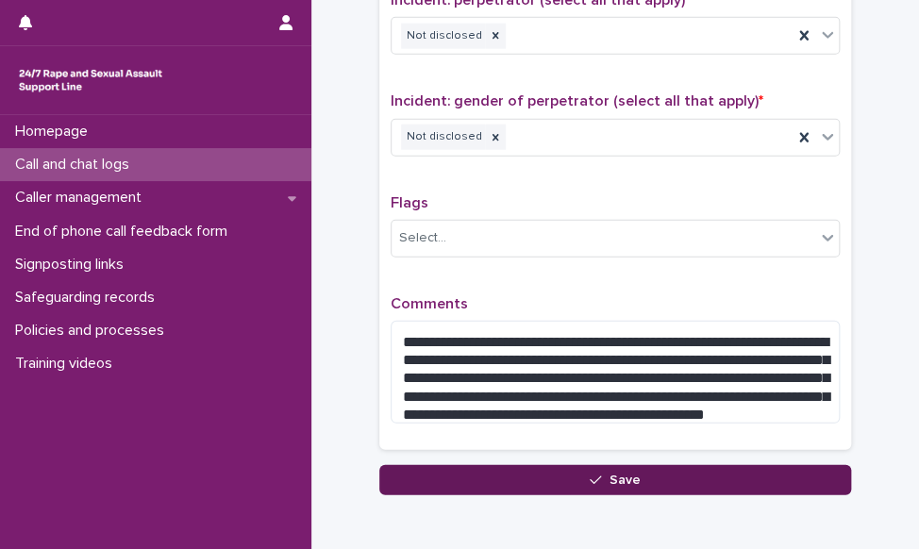
click at [589, 473] on icon "button" at bounding box center [594, 479] width 11 height 13
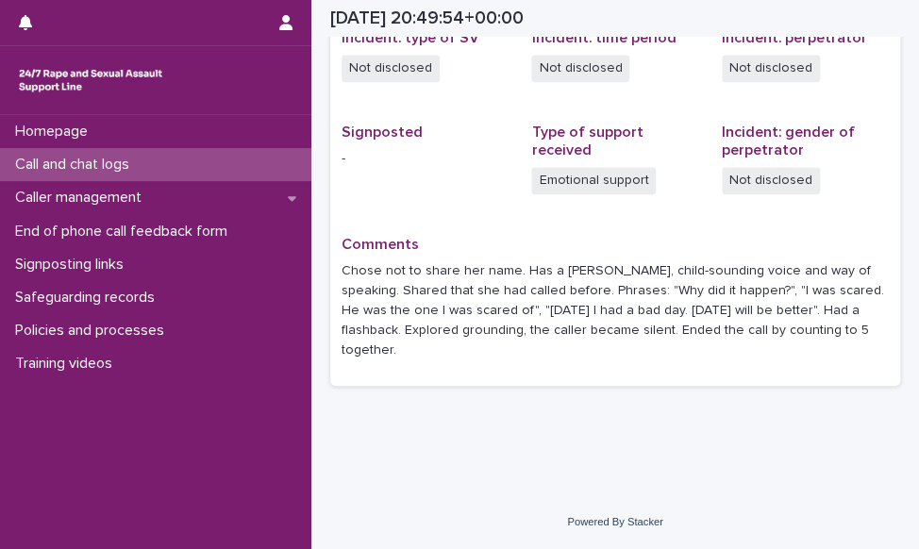
scroll to position [474, 0]
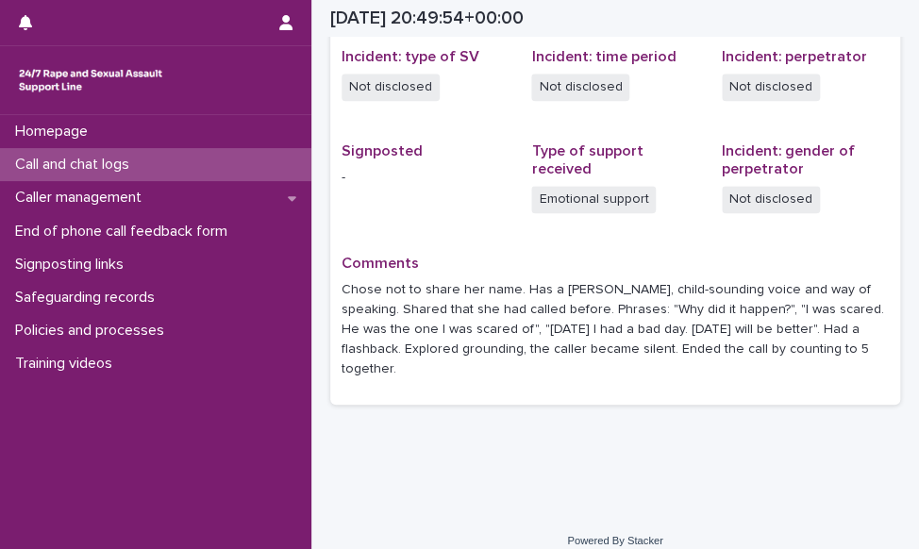
click at [106, 166] on p "Call and chat logs" at bounding box center [76, 165] width 137 height 18
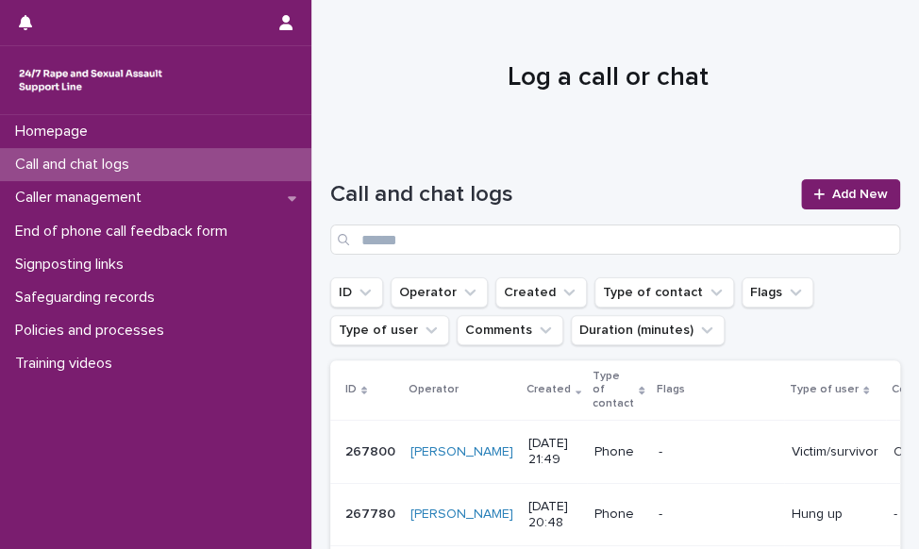
click at [767, 103] on div at bounding box center [607, 69] width 592 height 141
